Goal: Book appointment/travel/reservation

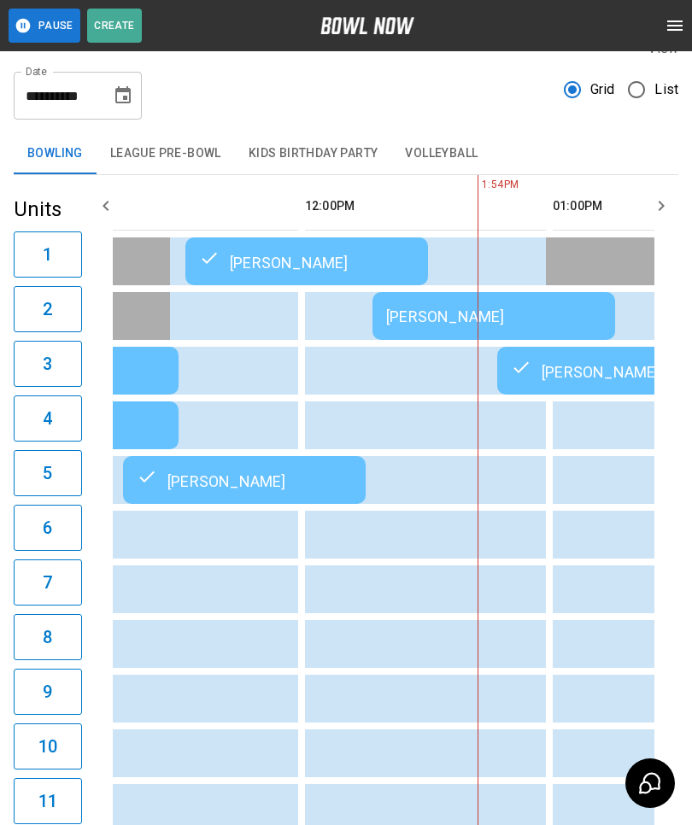
scroll to position [0, 573]
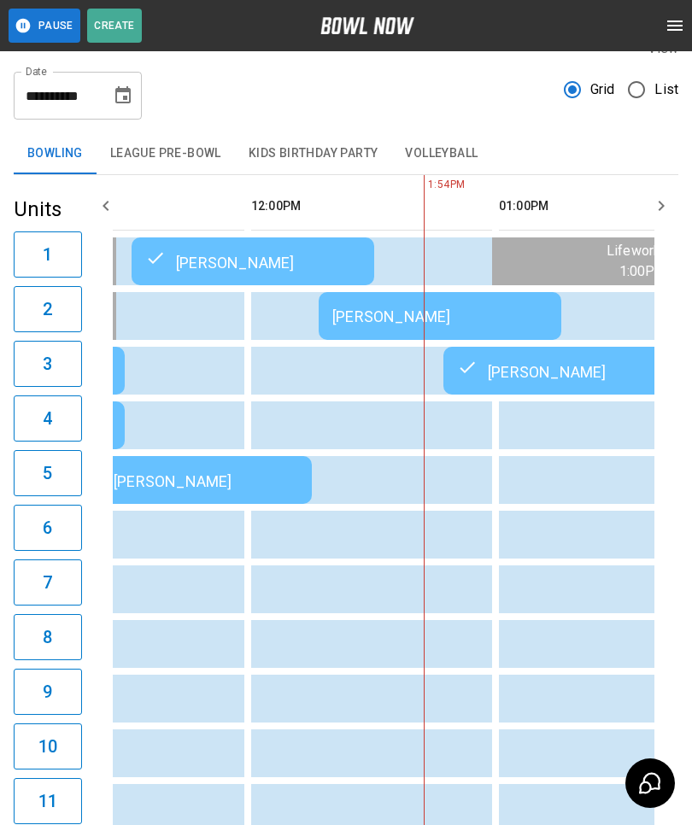
click at [361, 302] on td "[PERSON_NAME]" at bounding box center [440, 316] width 243 height 48
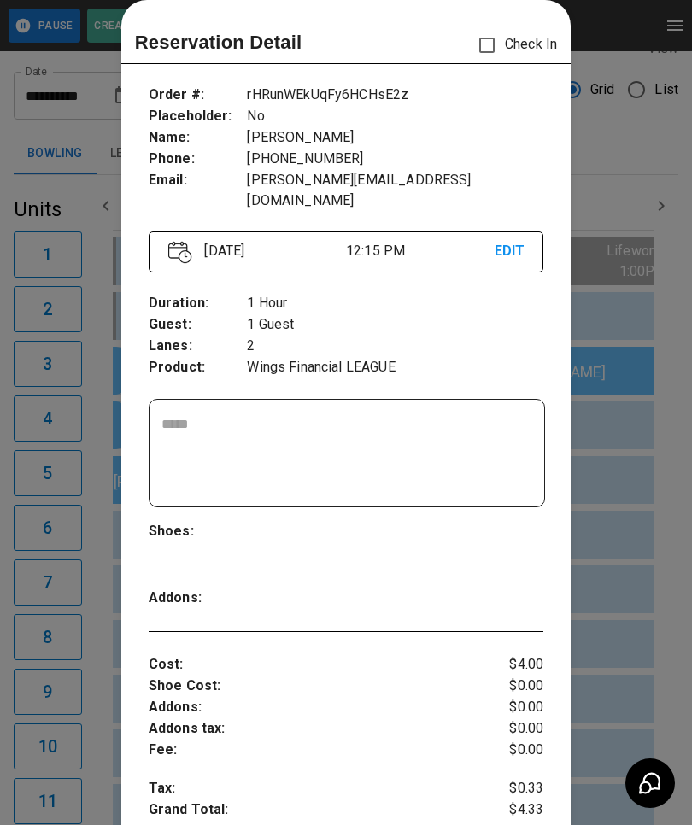
click at [619, 393] on div at bounding box center [346, 412] width 692 height 825
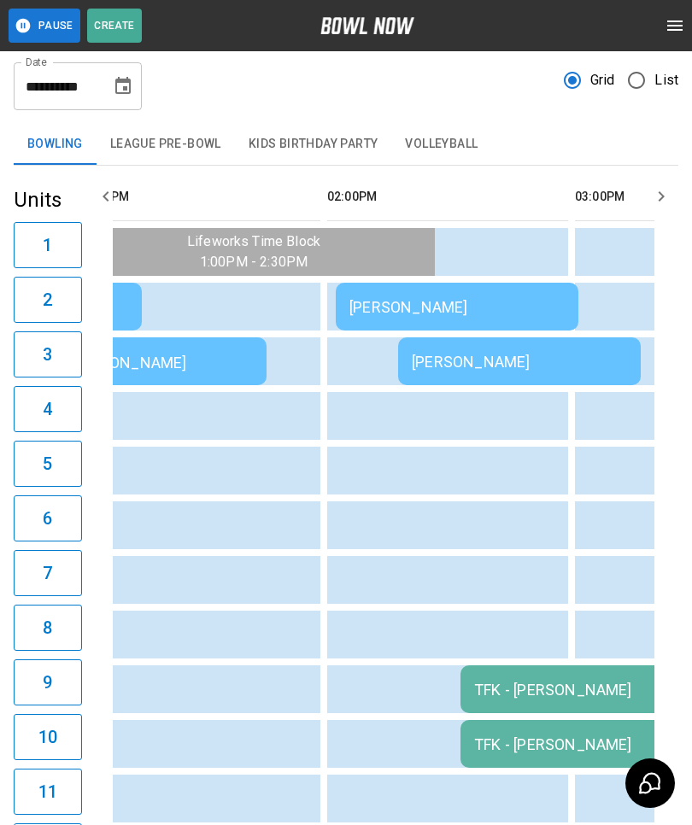
click at [378, 302] on div "[PERSON_NAME]" at bounding box center [456, 307] width 215 height 18
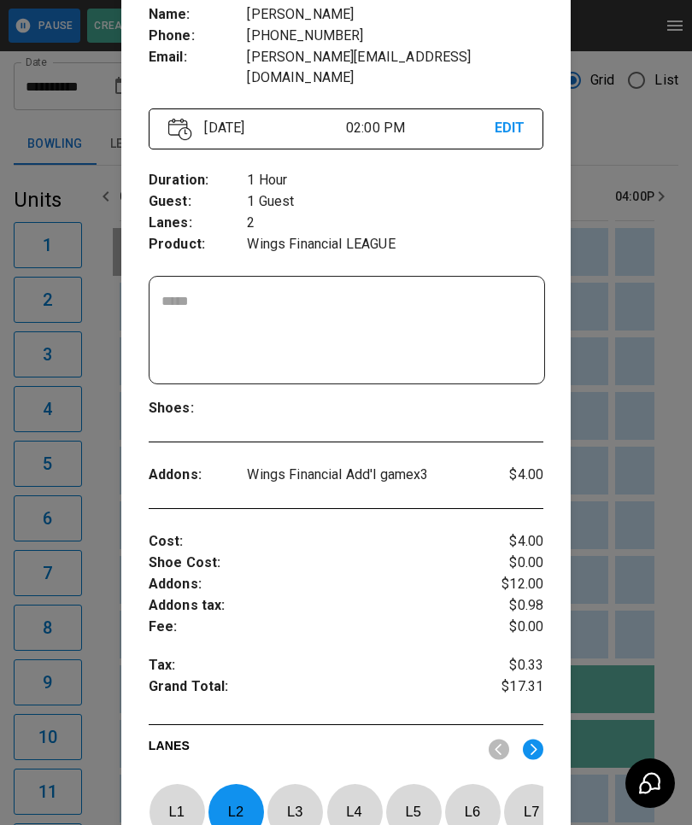
scroll to position [155, 0]
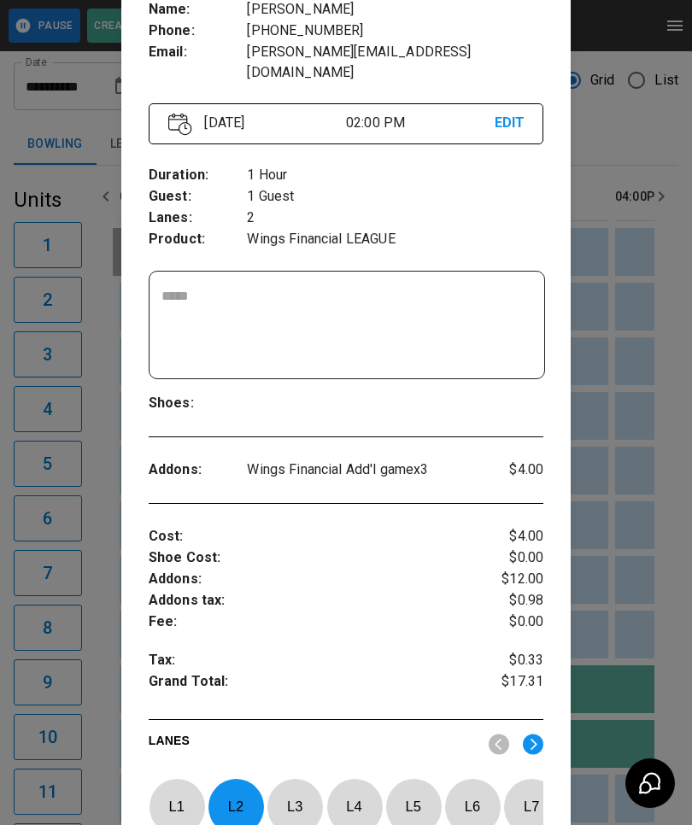
click at [89, 569] on div at bounding box center [346, 412] width 692 height 825
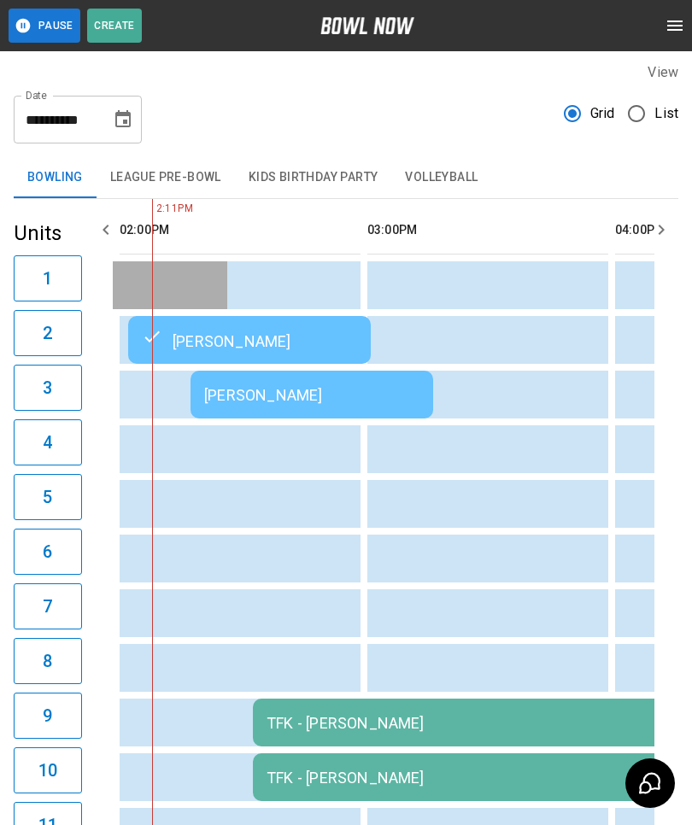
scroll to position [0, 0]
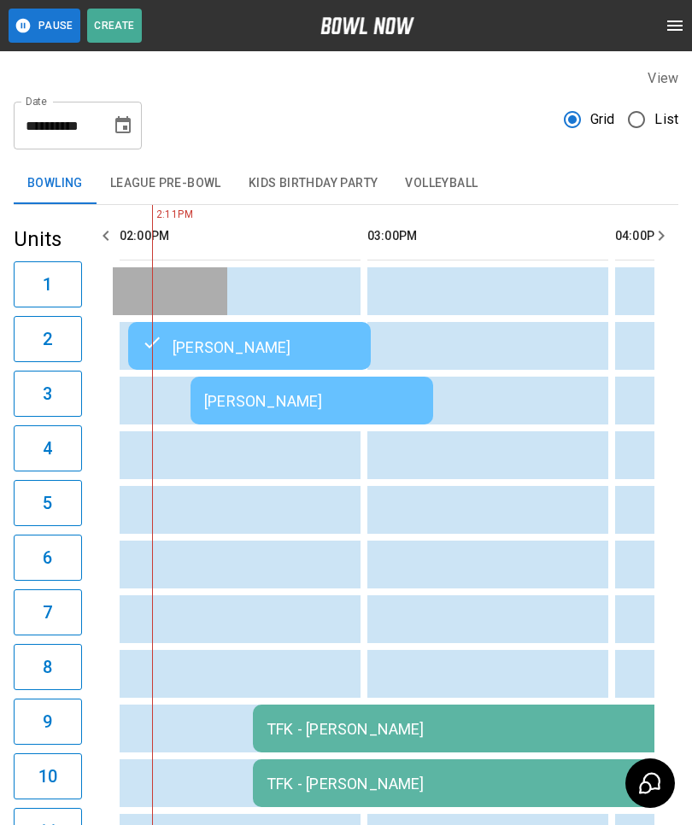
click at [242, 398] on div "[PERSON_NAME]" at bounding box center [311, 401] width 215 height 18
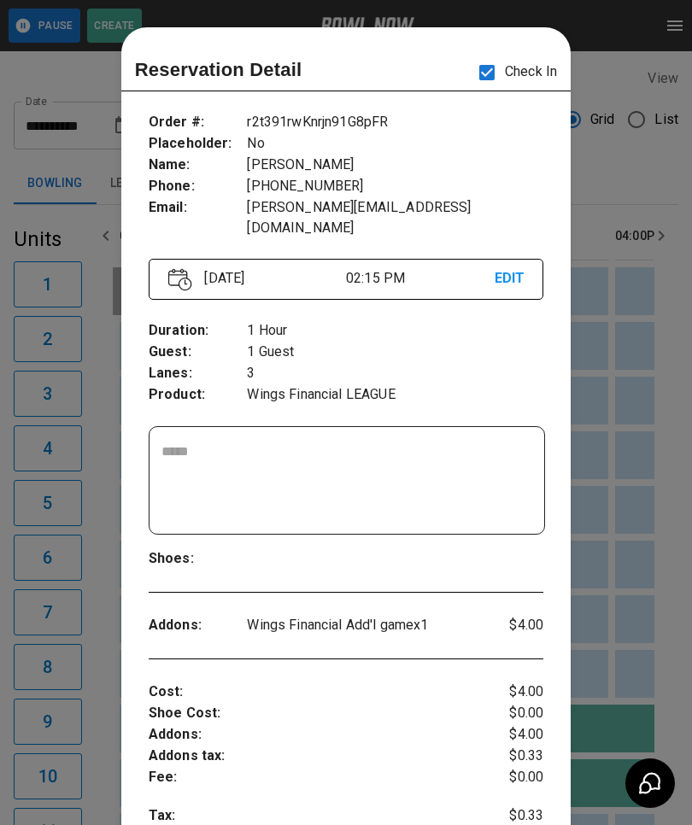
click at [73, 437] on div at bounding box center [346, 412] width 692 height 825
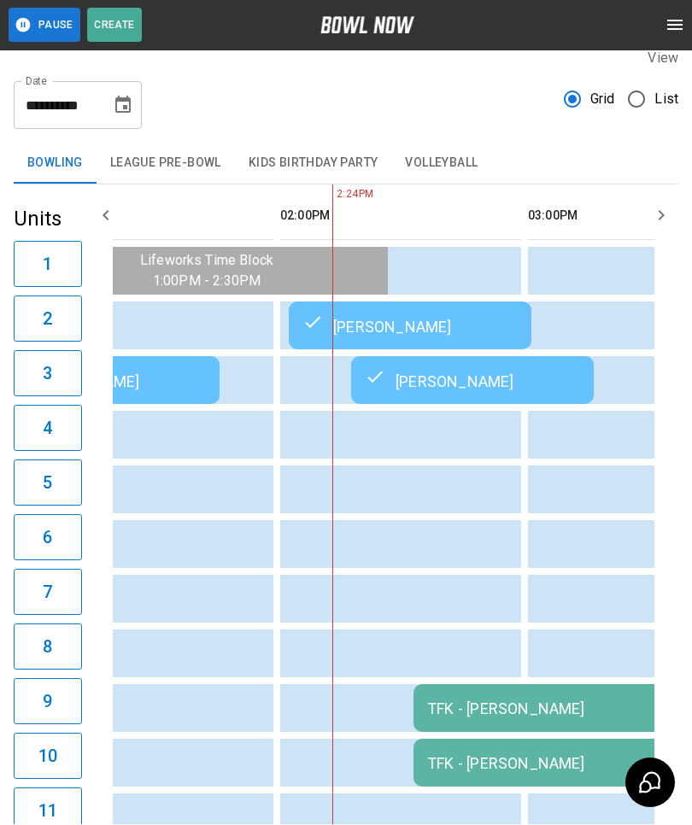
scroll to position [21, 0]
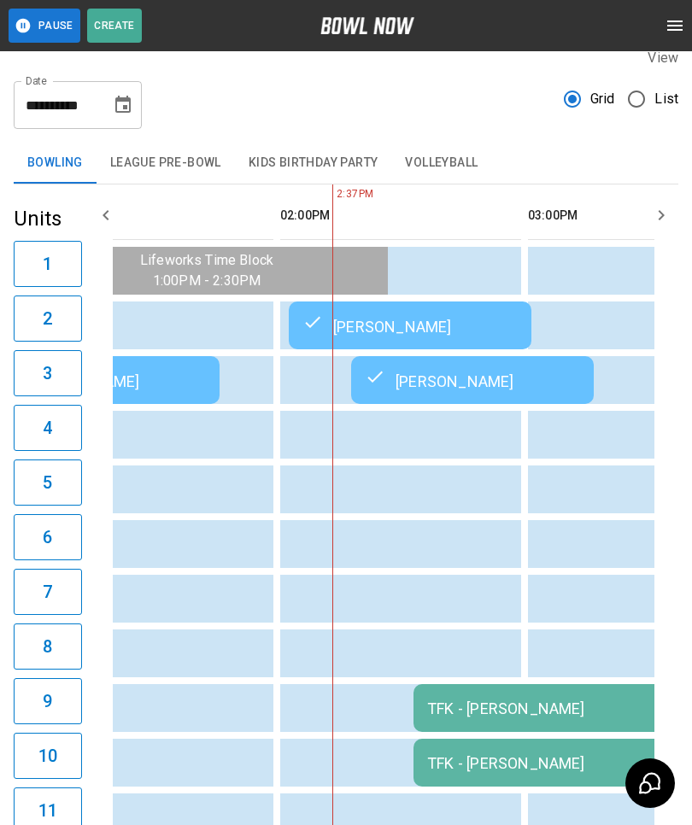
click at [498, 716] on div "TFK - [PERSON_NAME]" at bounding box center [659, 709] width 465 height 18
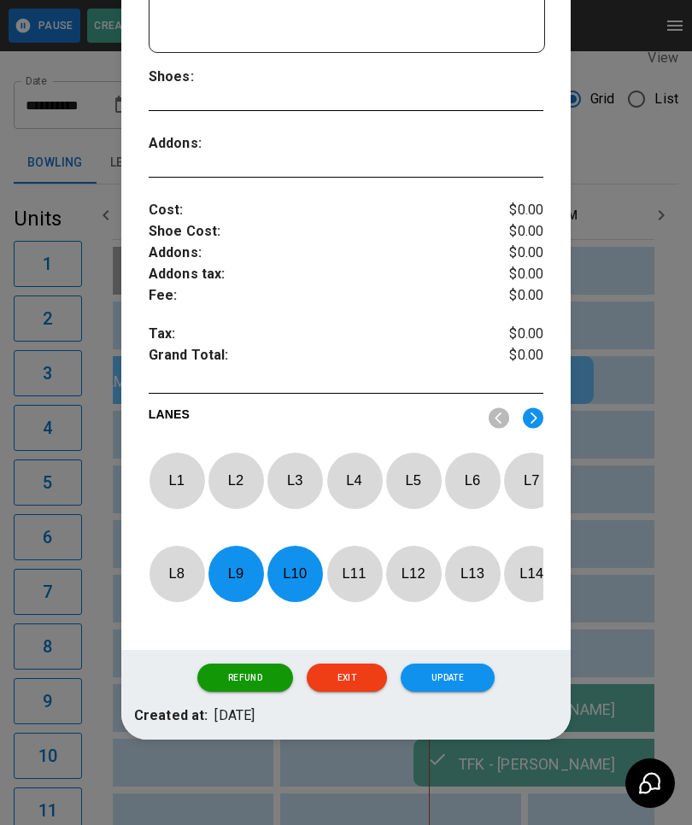
scroll to position [481, 0]
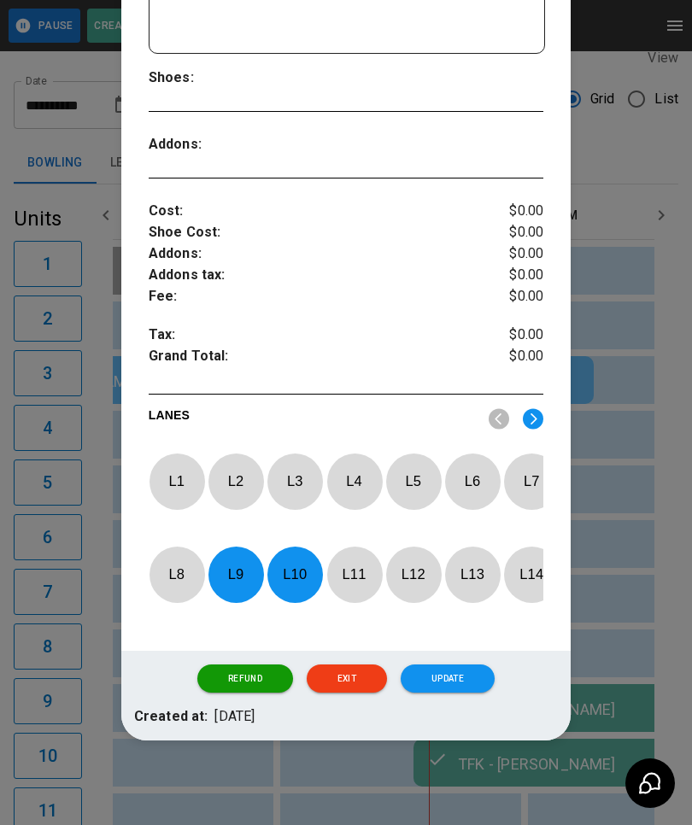
click at [635, 307] on div at bounding box center [346, 412] width 692 height 825
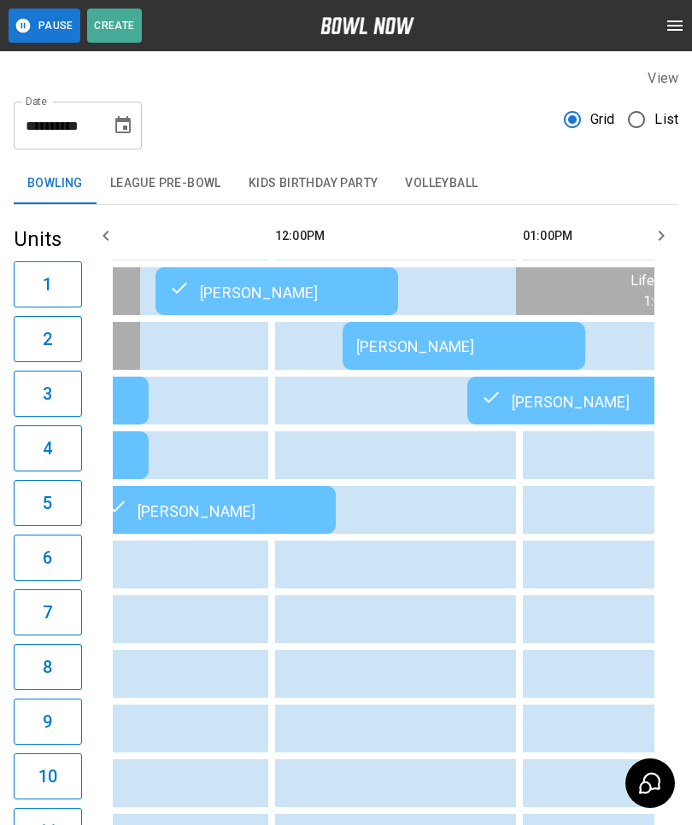
scroll to position [0, 587]
click at [404, 347] on div "[PERSON_NAME]" at bounding box center [464, 346] width 215 height 18
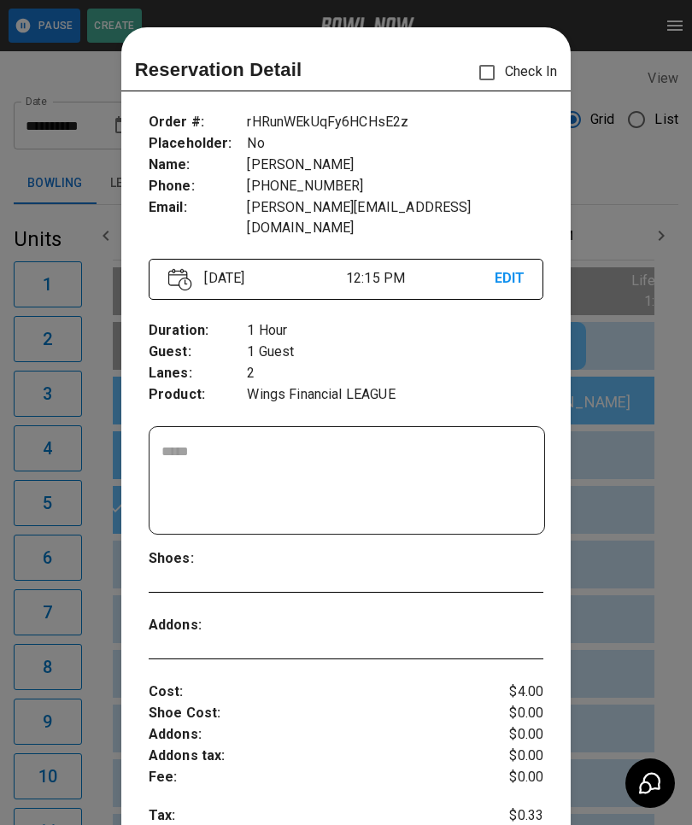
scroll to position [0, 0]
click at [92, 625] on div at bounding box center [346, 412] width 692 height 825
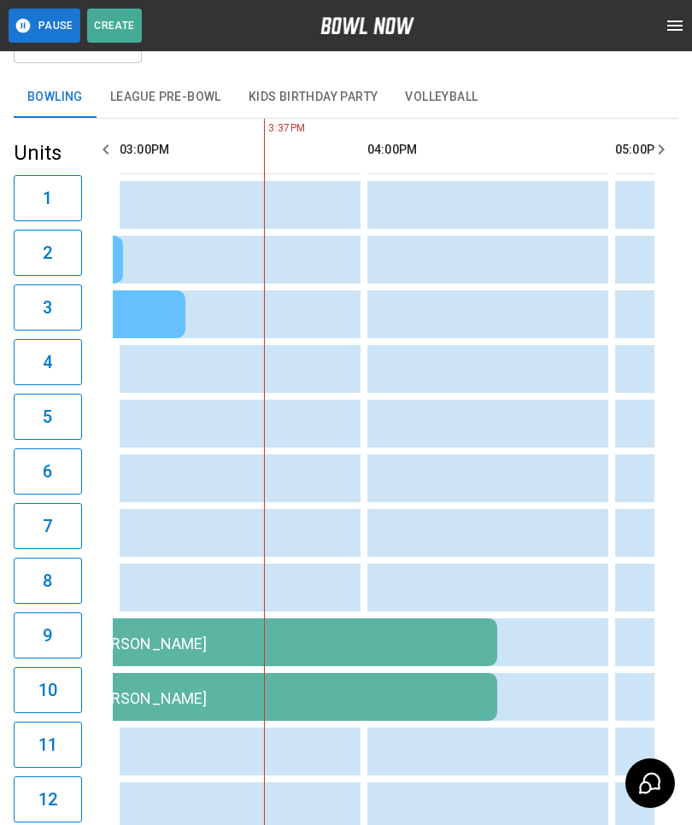
scroll to position [164, 0]
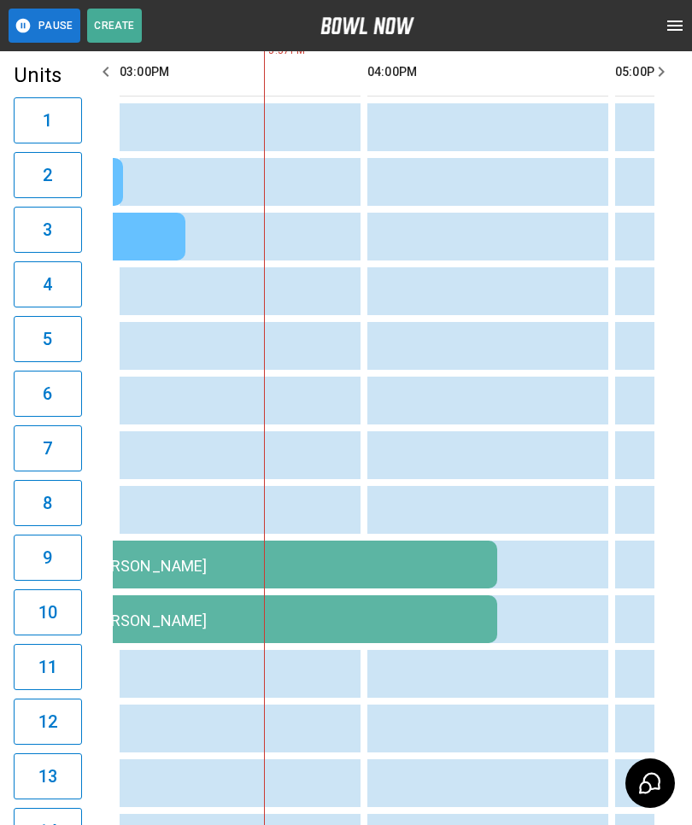
click at [457, 382] on td "sticky table" at bounding box center [470, 401] width 56 height 48
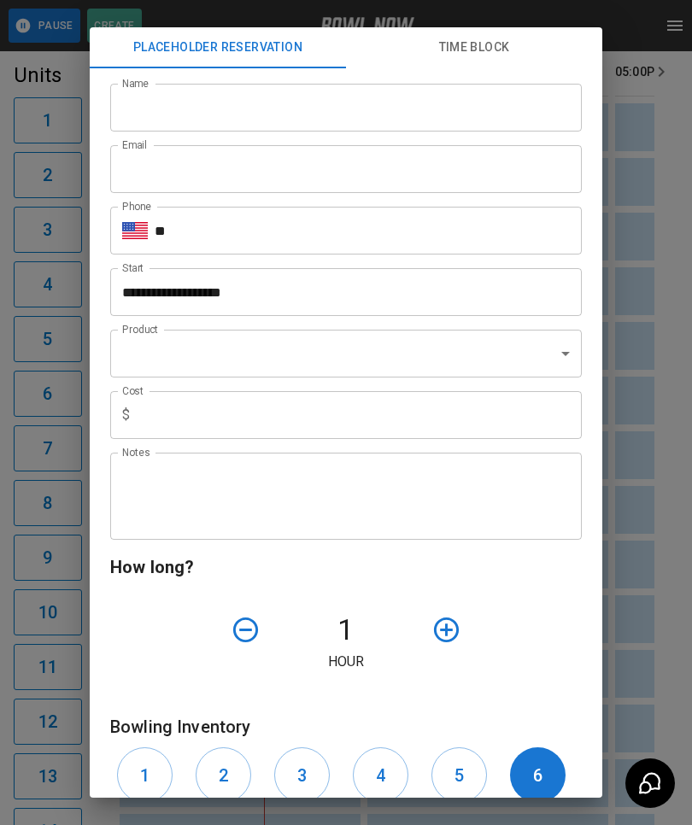
click at [679, 693] on div "**********" at bounding box center [346, 412] width 692 height 825
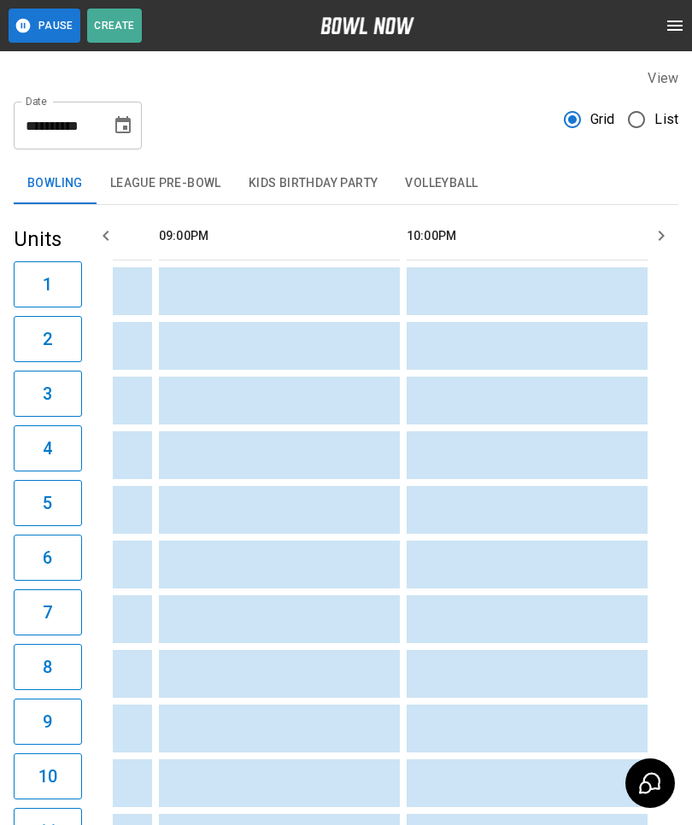
scroll to position [0, 2958]
click at [134, 117] on button "Choose date, selected date is Aug 19, 2025" at bounding box center [123, 126] width 34 height 34
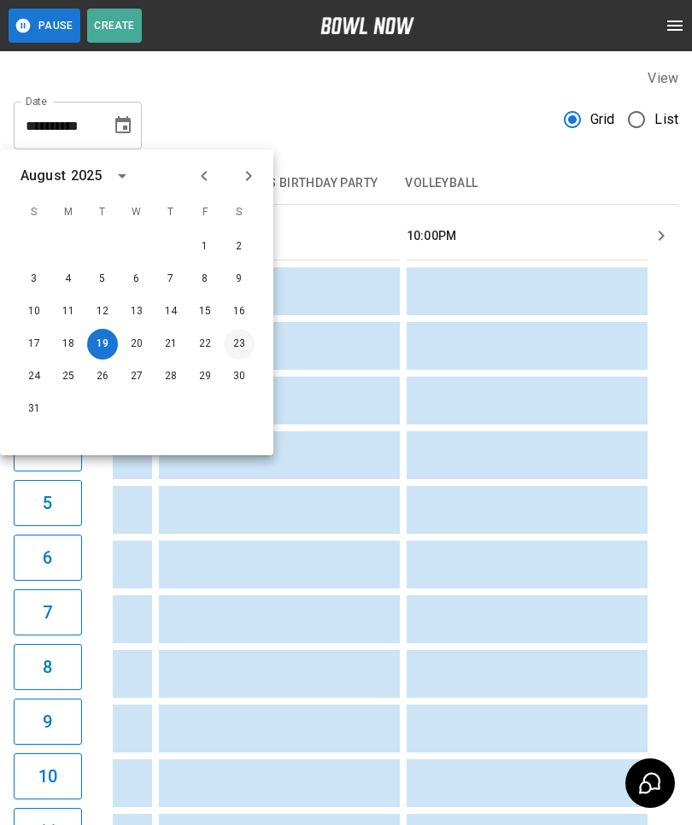
click at [237, 347] on button "23" at bounding box center [239, 344] width 31 height 31
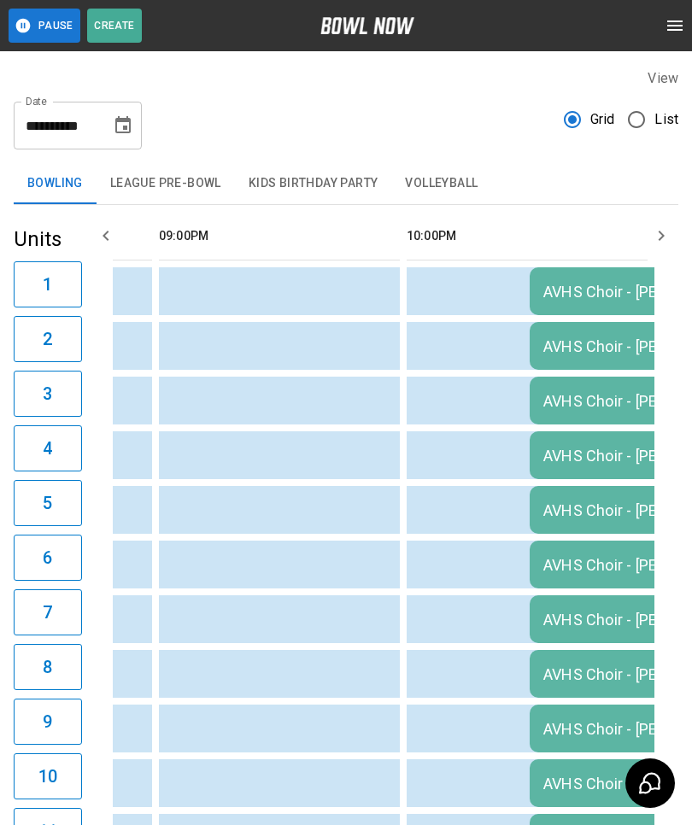
scroll to position [0, 1734]
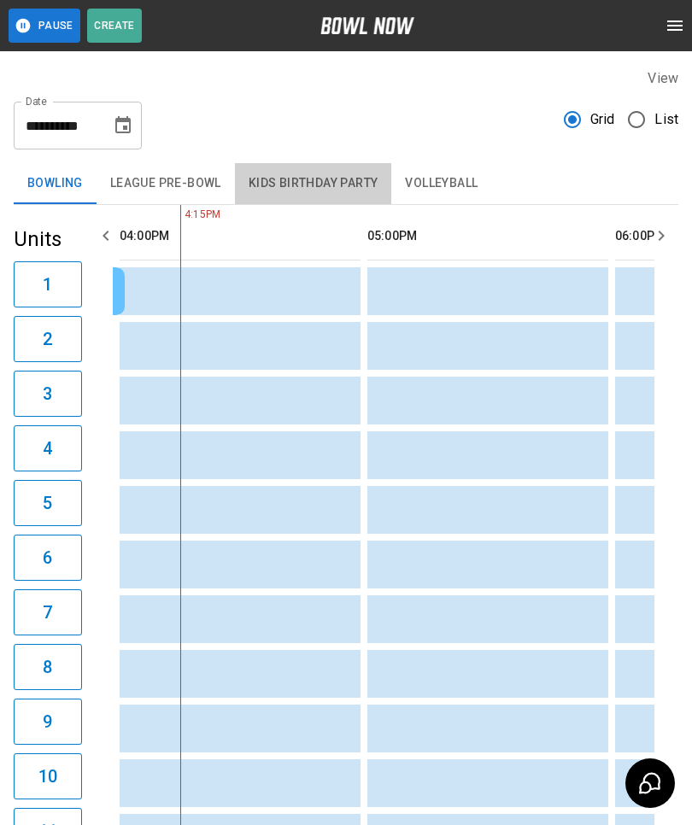
click at [326, 173] on button "Kids Birthday Party" at bounding box center [313, 183] width 157 height 41
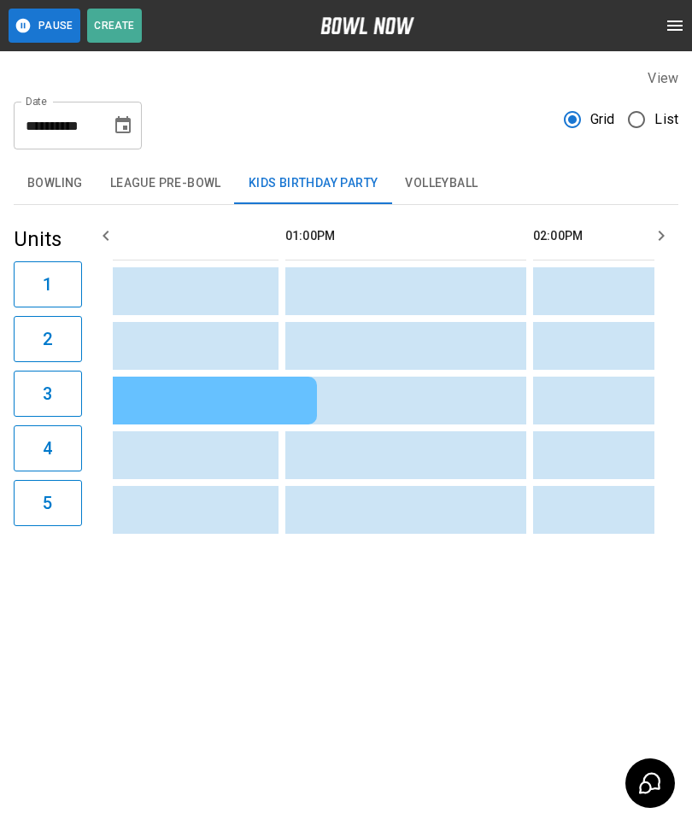
scroll to position [0, 676]
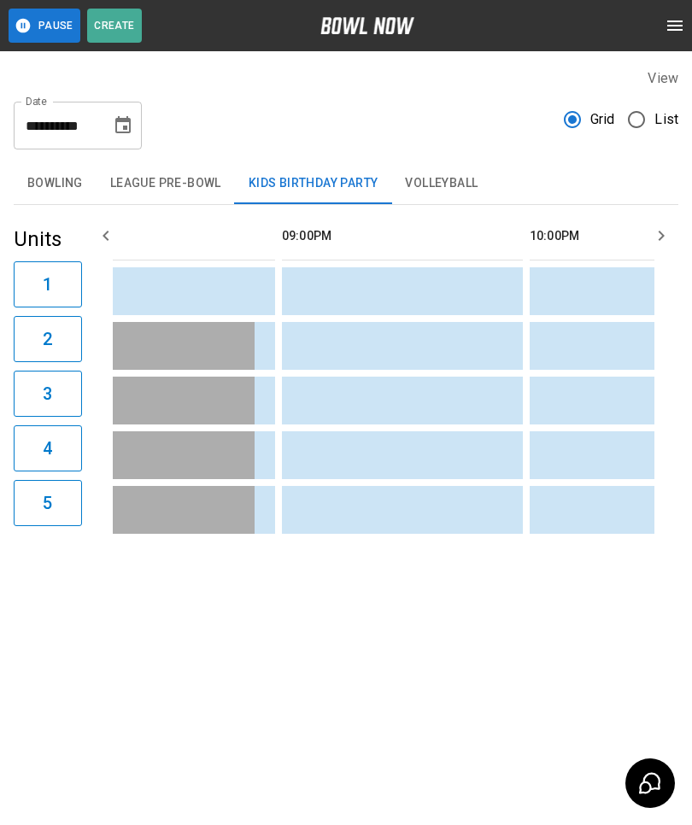
click at [130, 118] on icon "Choose date, selected date is Aug 23, 2025" at bounding box center [123, 125] width 21 height 21
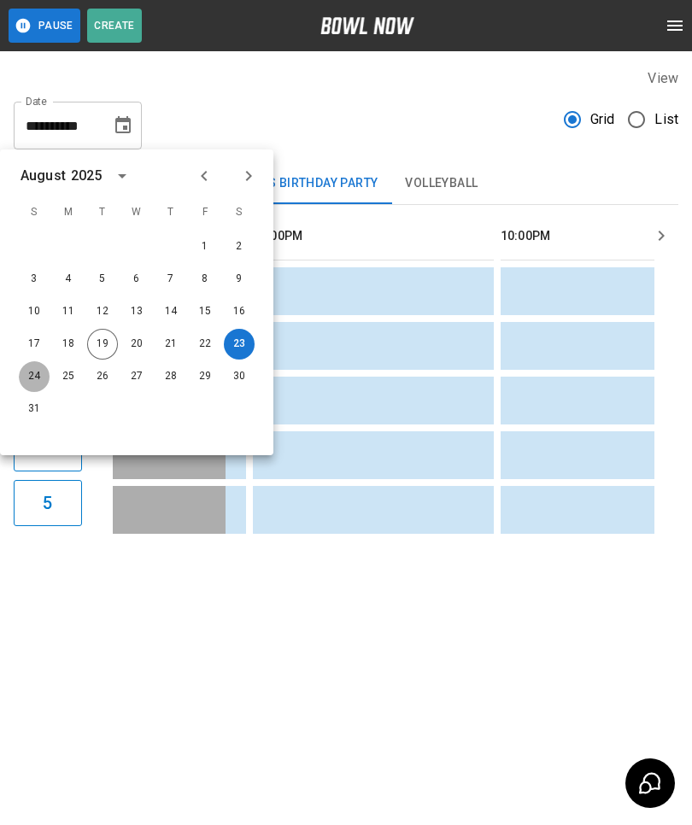
click at [23, 370] on button "24" at bounding box center [34, 376] width 31 height 31
type input "**********"
